Goal: Task Accomplishment & Management: Use online tool/utility

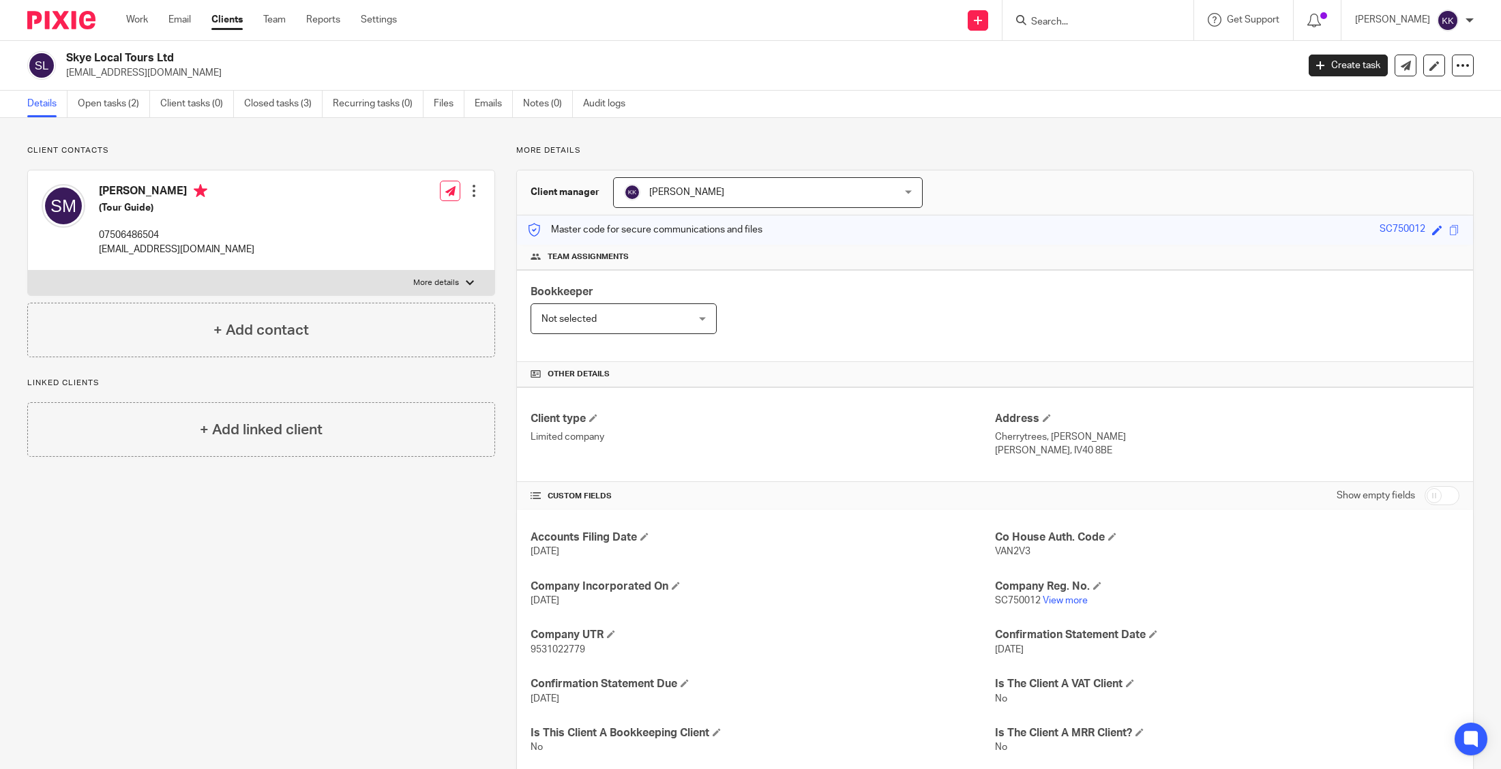
click at [1068, 25] on input "Search" at bounding box center [1091, 22] width 123 height 12
type input "bidy"
click at [1063, 58] on link at bounding box center [1142, 64] width 230 height 42
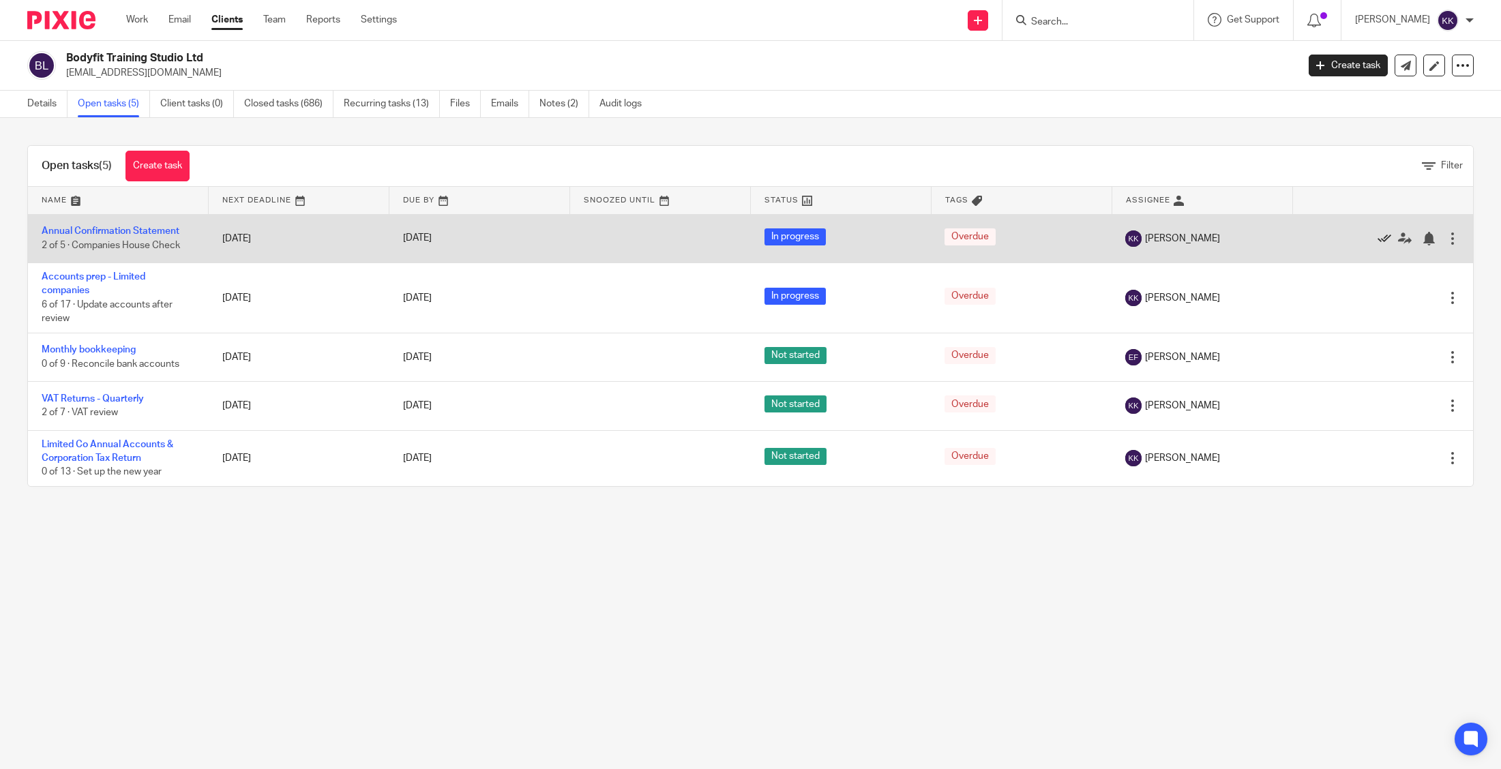
click at [1380, 237] on icon at bounding box center [1384, 239] width 14 height 14
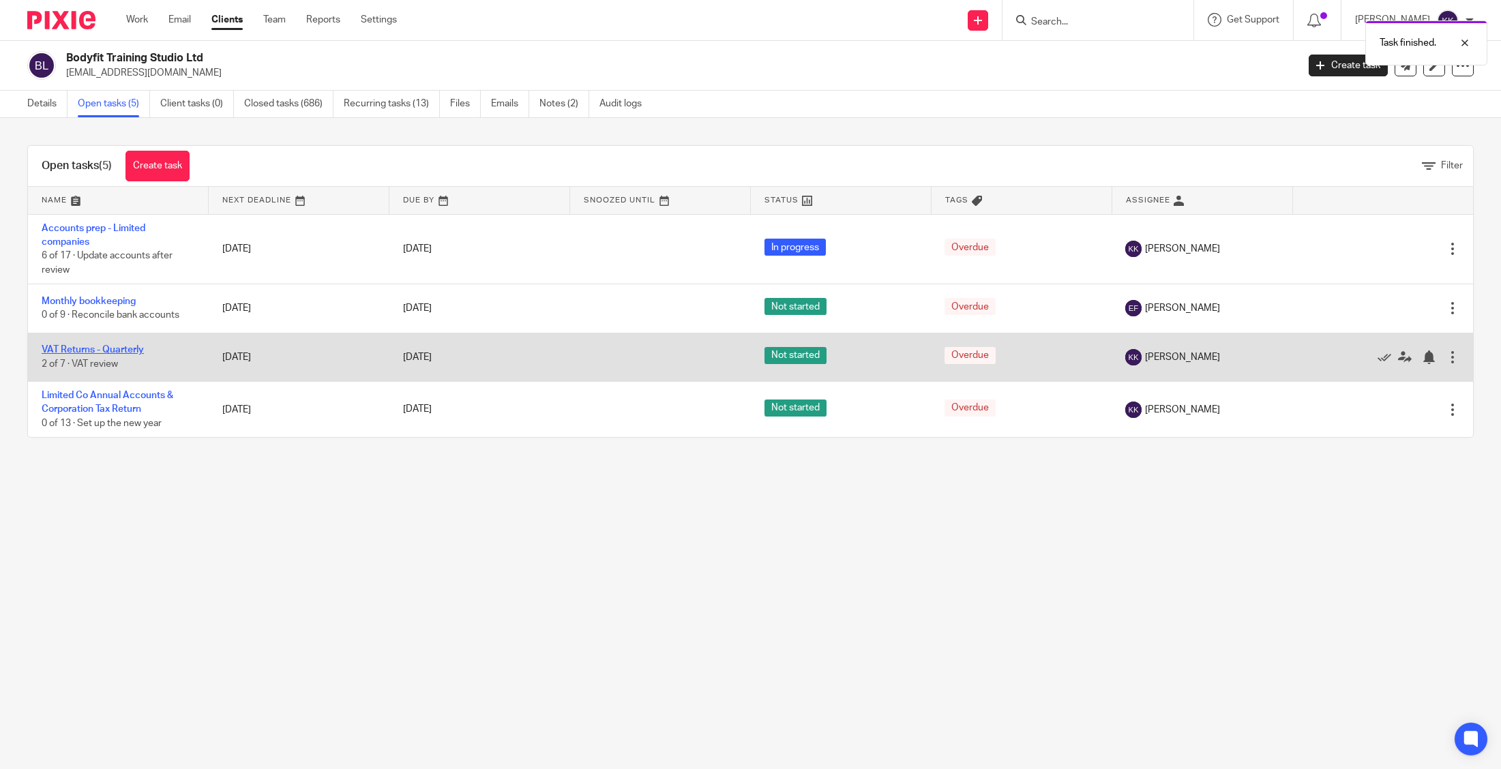
click at [111, 353] on link "VAT Returns - Quarterly" at bounding box center [93, 350] width 102 height 10
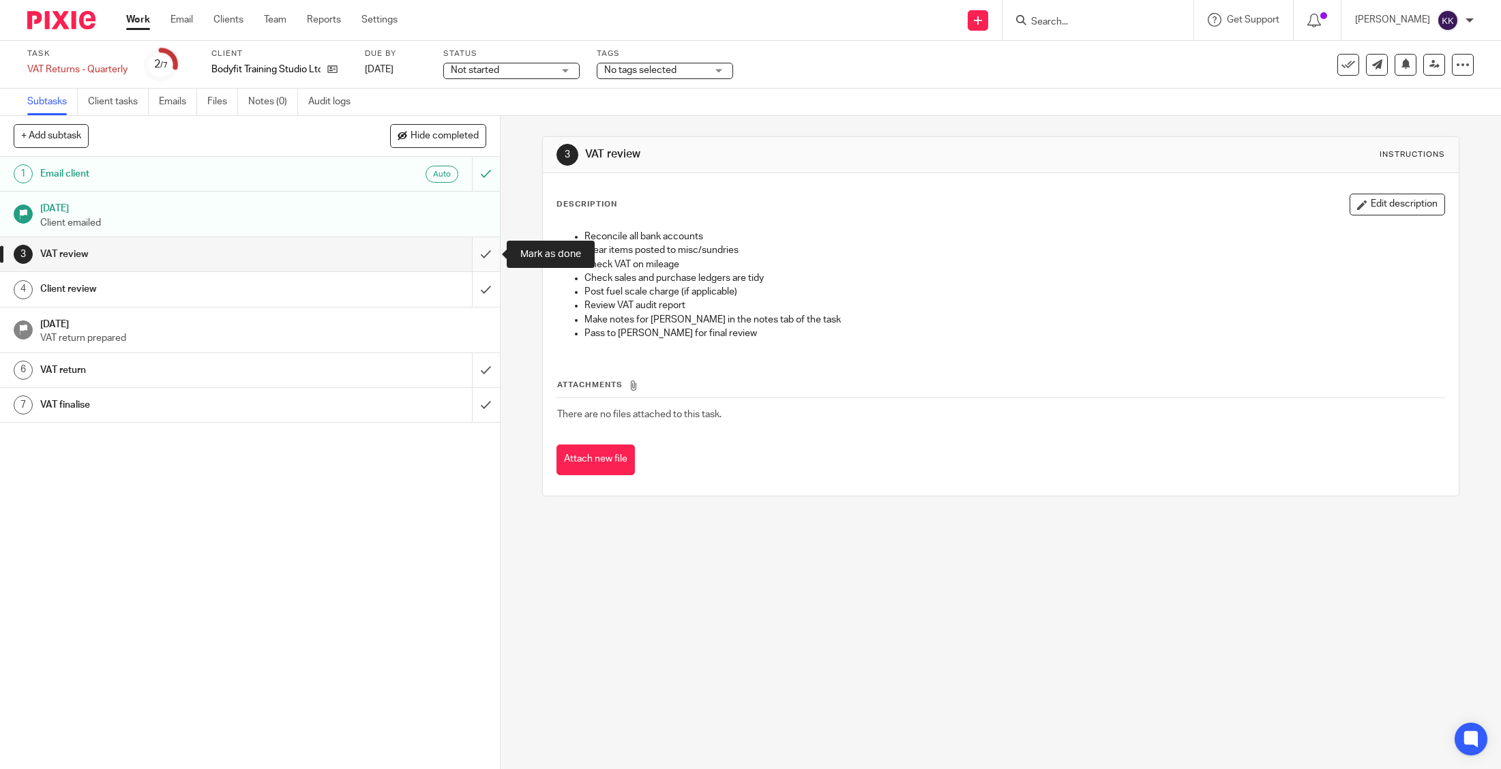
click at [488, 260] on input "submit" at bounding box center [250, 254] width 500 height 34
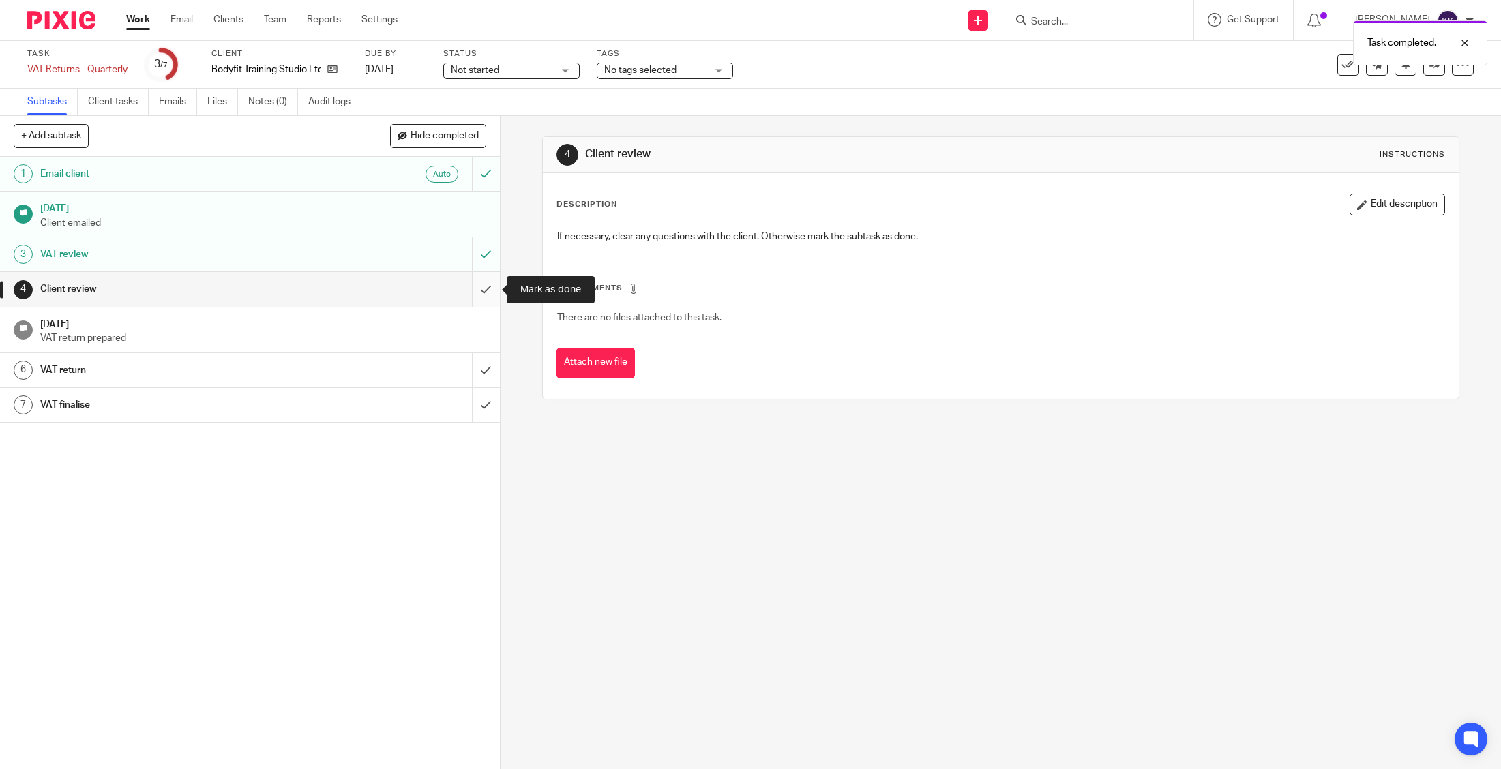
click at [486, 287] on input "submit" at bounding box center [250, 289] width 500 height 34
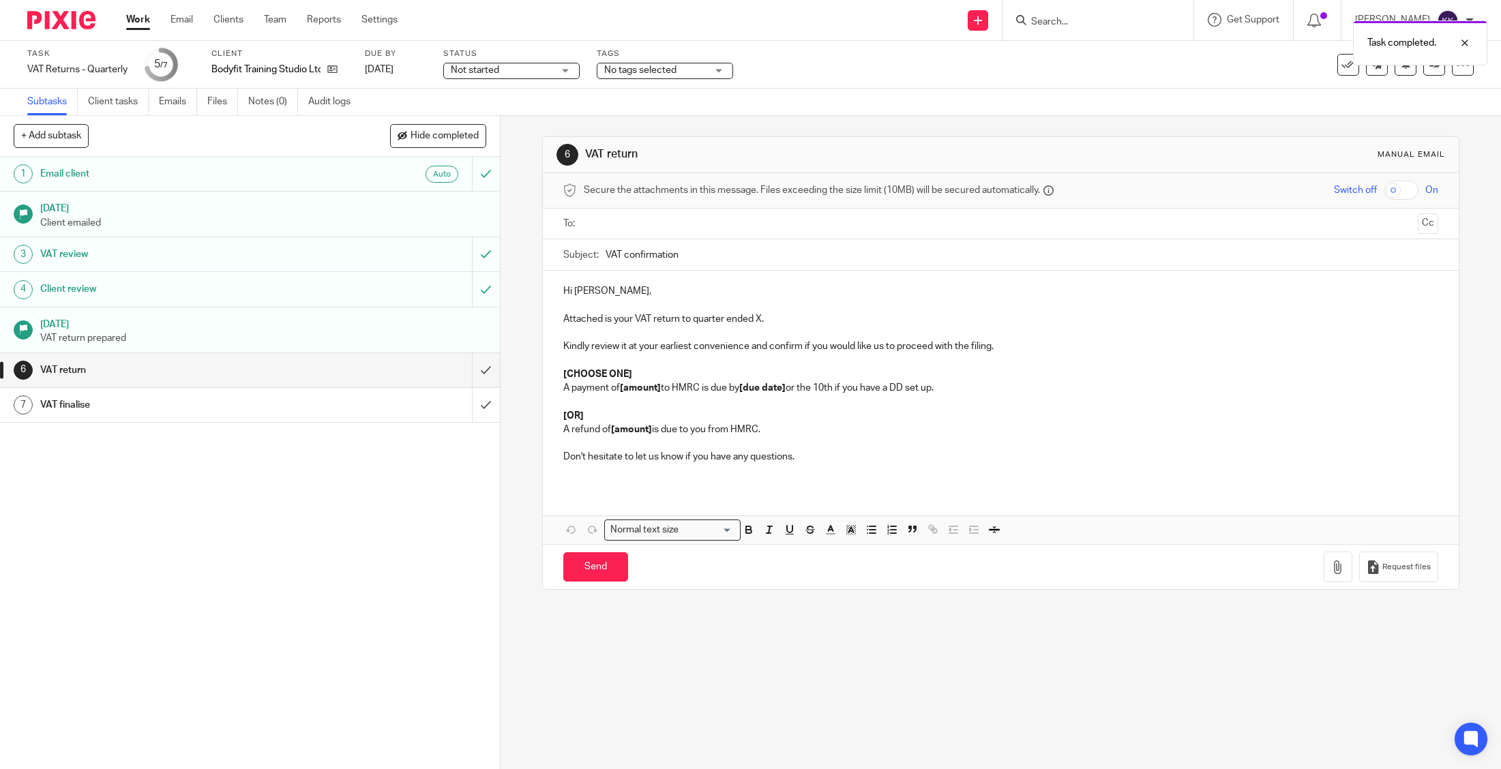
click at [683, 228] on input "text" at bounding box center [1000, 224] width 824 height 16
drag, startPoint x: 685, startPoint y: 254, endPoint x: 634, endPoint y: 250, distance: 50.6
click at [629, 252] on input "VAT confirmation" at bounding box center [1022, 258] width 833 height 31
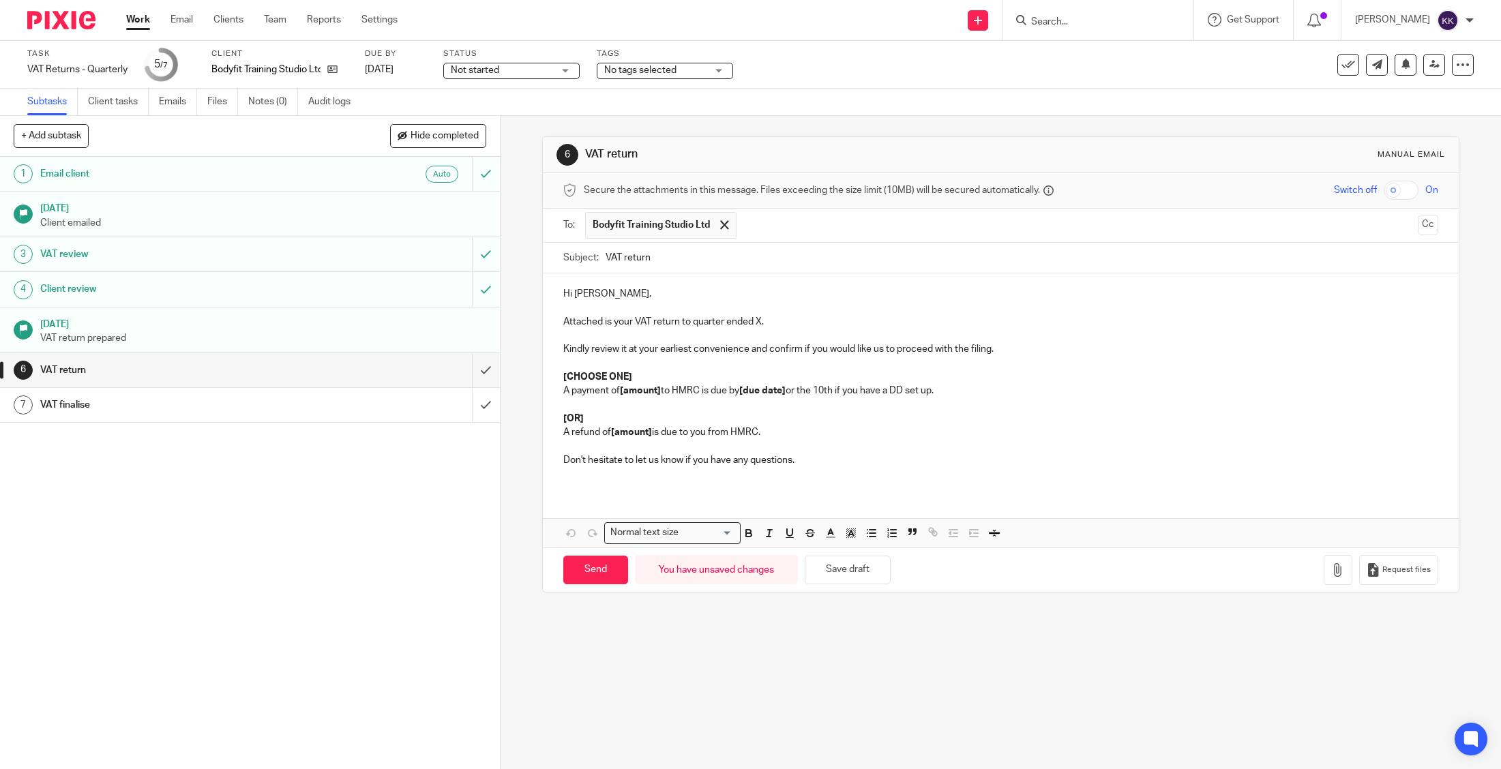
type input "VAT return"
click at [830, 222] on input "text" at bounding box center [1077, 225] width 668 height 27
click at [762, 320] on p "Attached is your VAT return to quarter ended X." at bounding box center [1000, 322] width 875 height 14
click at [834, 225] on span at bounding box center [838, 224] width 9 height 9
drag, startPoint x: 635, startPoint y: 372, endPoint x: 539, endPoint y: 370, distance: 96.2
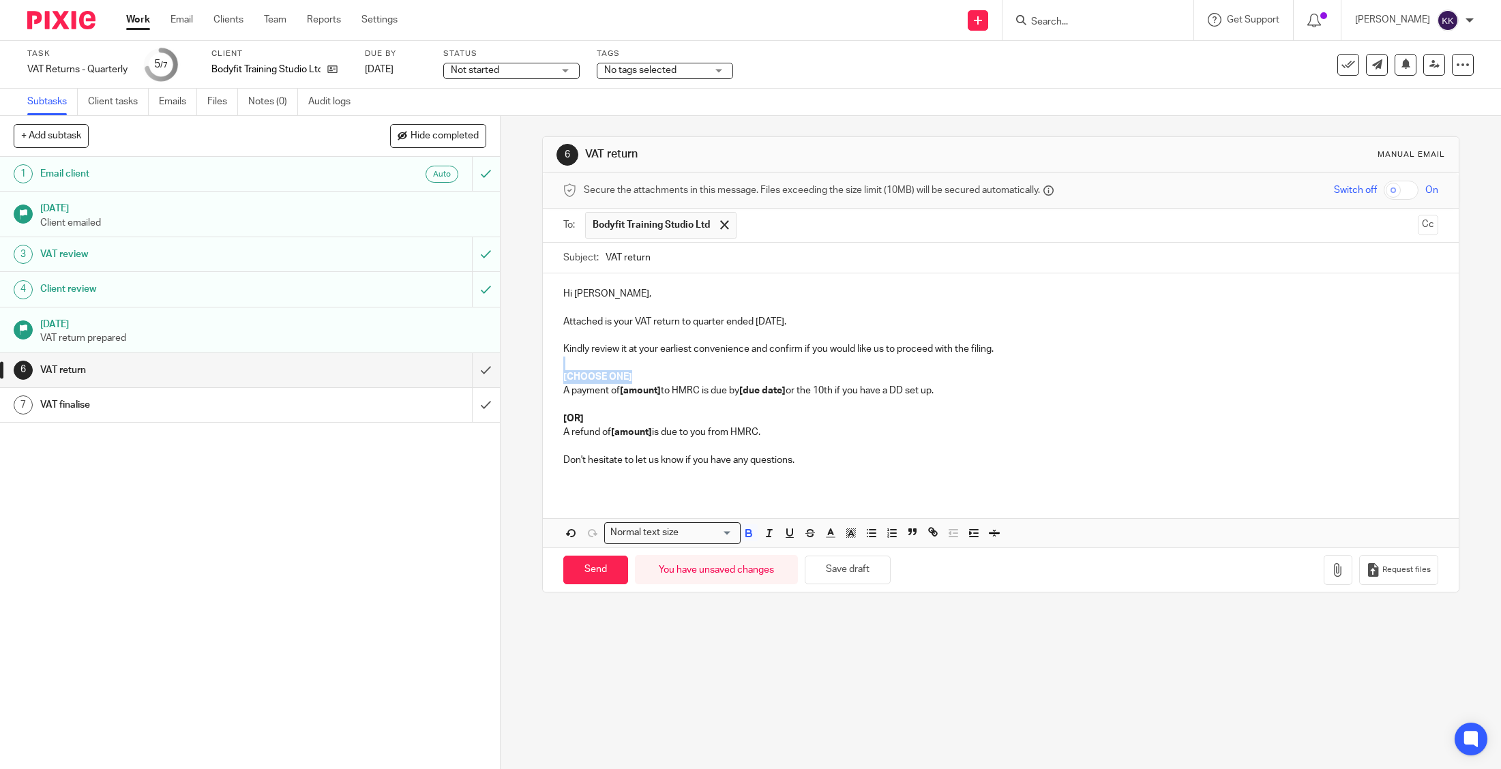
click at [541, 368] on div "6 VAT return Manual email Secure the attachments in this message. Files exceedi…" at bounding box center [1001, 442] width 1000 height 653
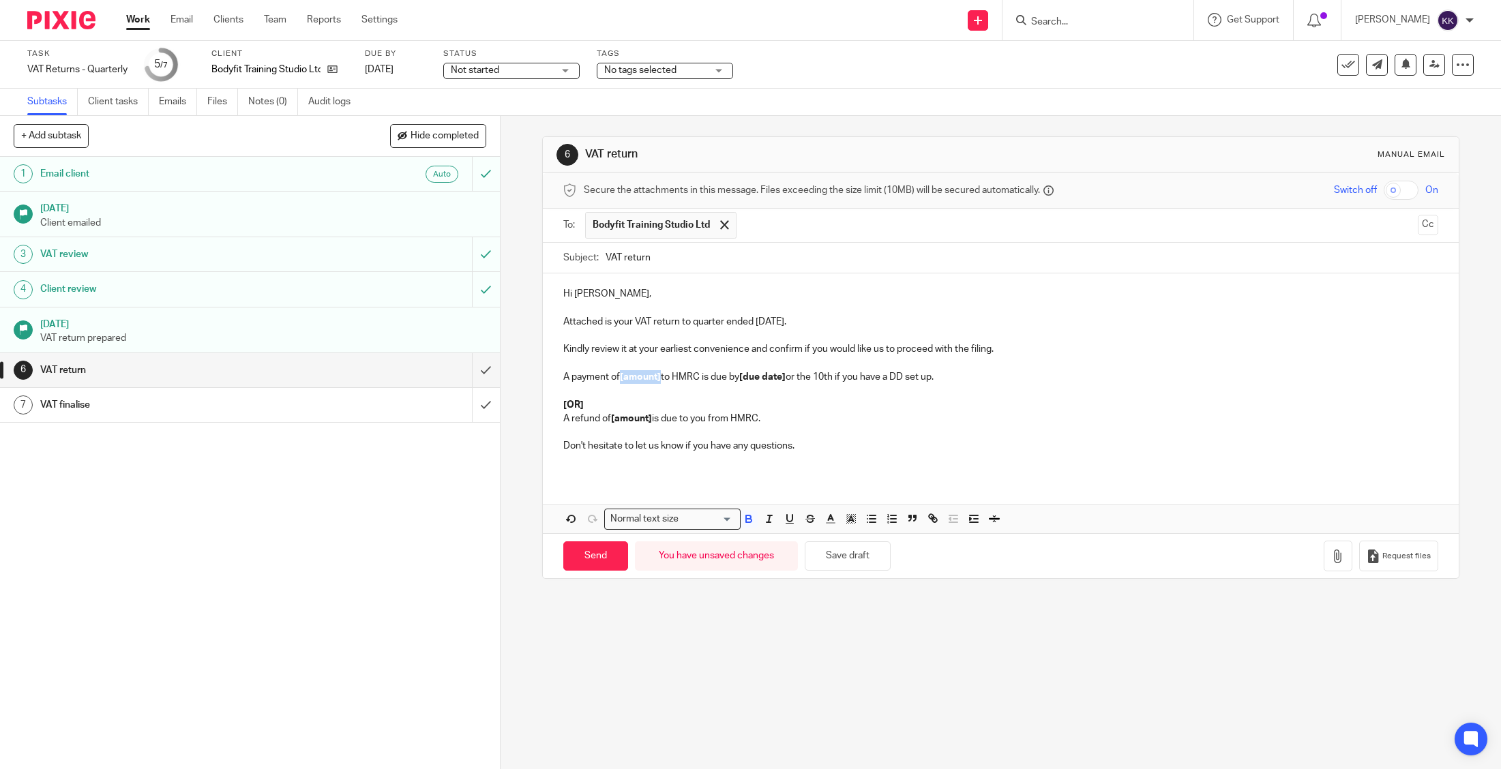
drag, startPoint x: 662, startPoint y: 376, endPoint x: 622, endPoint y: 383, distance: 40.8
click at [622, 383] on p "A payment of [amount] to HMRC is due by [due date] or the 10th if you have a DD…" at bounding box center [1000, 377] width 875 height 14
drag, startPoint x: 794, startPoint y: 376, endPoint x: 748, endPoint y: 378, distance: 45.7
click at [749, 378] on p "A payment of £3,868.67 to HMRC is due by [due date] or the 10th if you have a D…" at bounding box center [1000, 377] width 875 height 14
drag, startPoint x: 801, startPoint y: 462, endPoint x: 550, endPoint y: 397, distance: 259.8
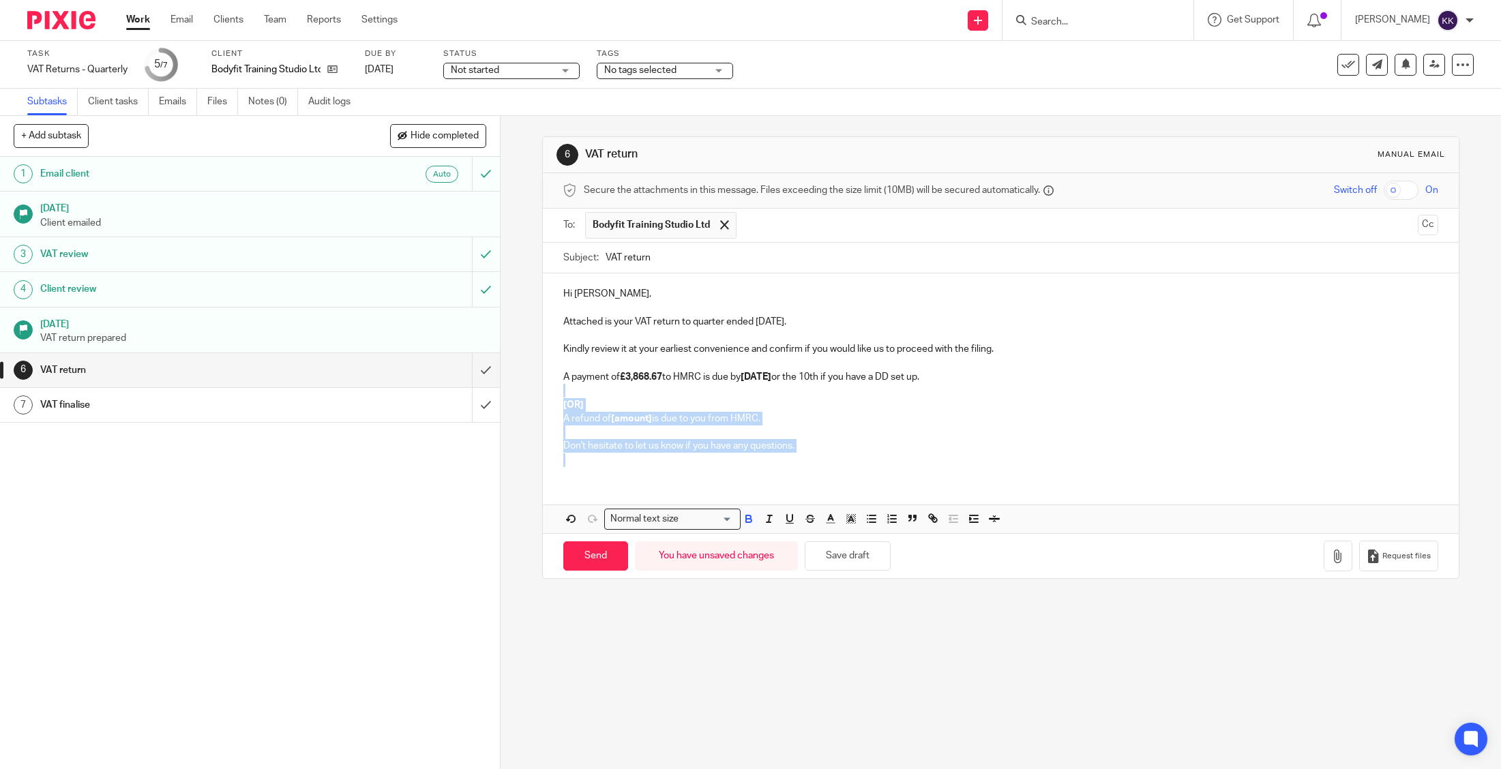
click at [550, 397] on div "Hi [PERSON_NAME], Attached is your VAT return to quarter ended [DATE]. Kindly r…" at bounding box center [1001, 374] width 916 height 203
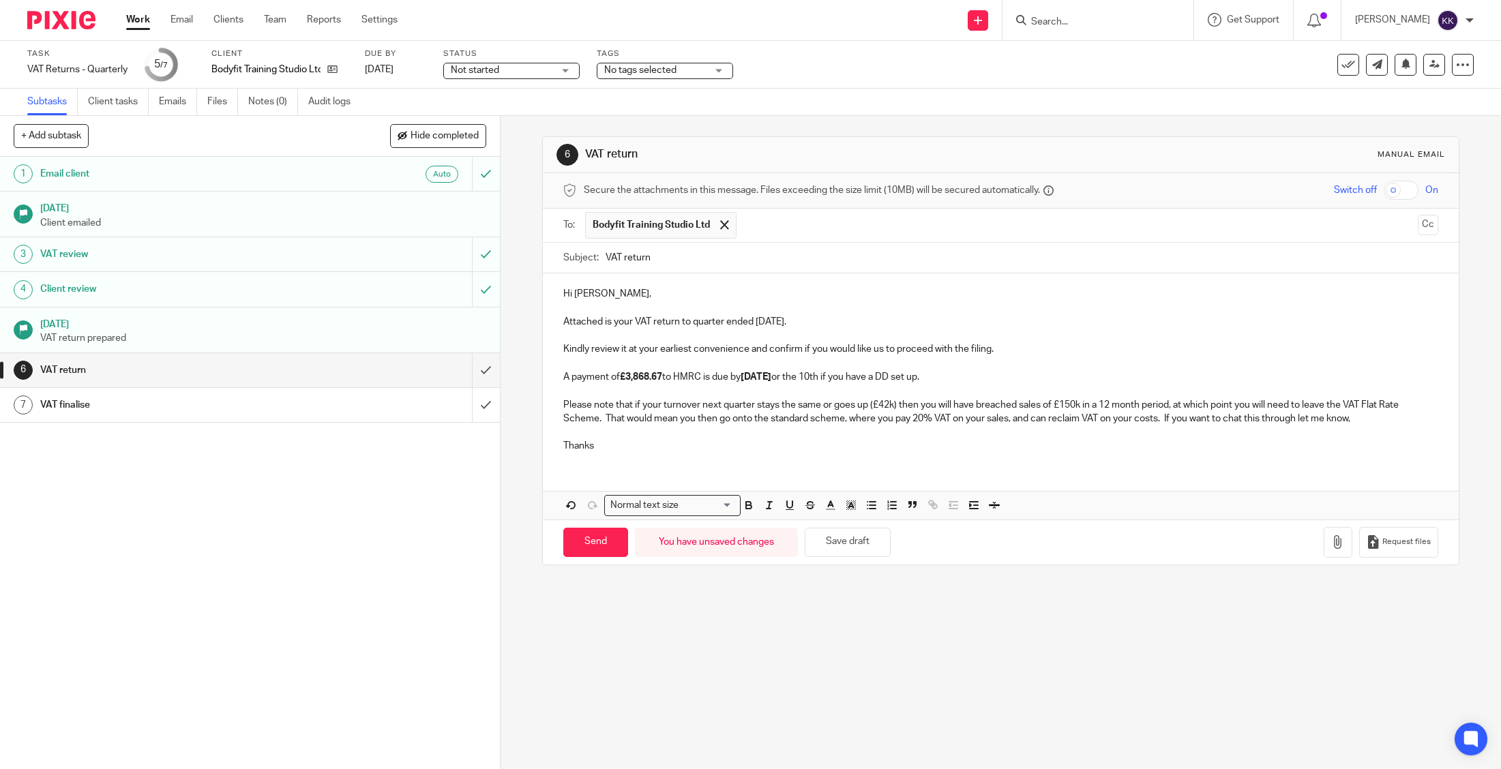
click at [1354, 552] on div "Request files" at bounding box center [1381, 542] width 115 height 31
click at [1348, 544] on button "button" at bounding box center [1338, 542] width 29 height 31
